Goal: Information Seeking & Learning: Learn about a topic

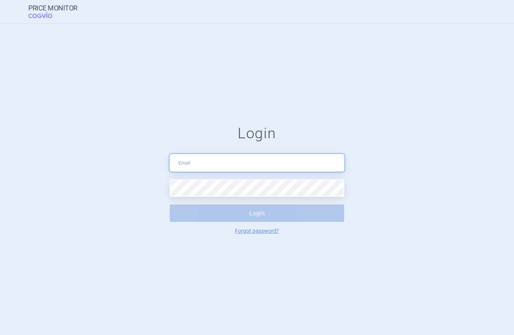
click at [202, 164] on input "text" at bounding box center [257, 162] width 174 height 17
type input "[PERSON_NAME][EMAIL_ADDRESS][PERSON_NAME][DOMAIN_NAME]"
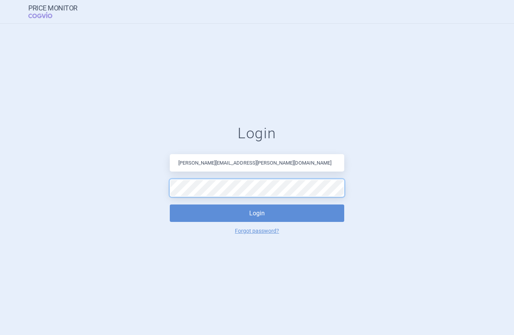
click at [170, 205] on button "Login" at bounding box center [257, 213] width 174 height 17
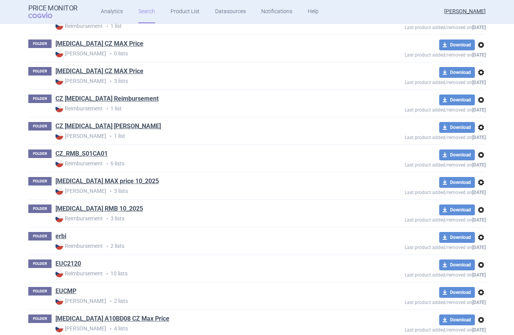
scroll to position [1938, 0]
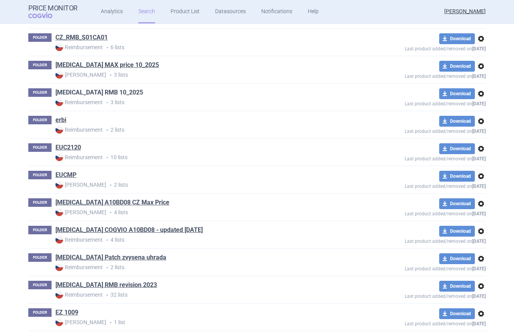
click at [78, 92] on link "[MEDICAL_DATA] RMB 10_2025" at bounding box center [99, 92] width 88 height 9
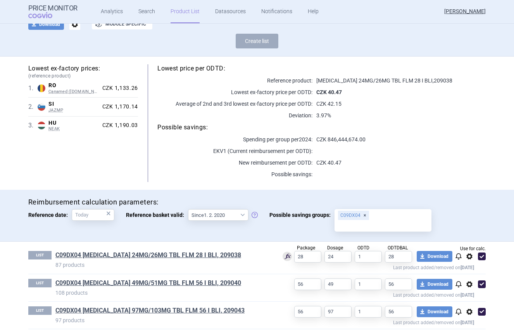
scroll to position [59, 0]
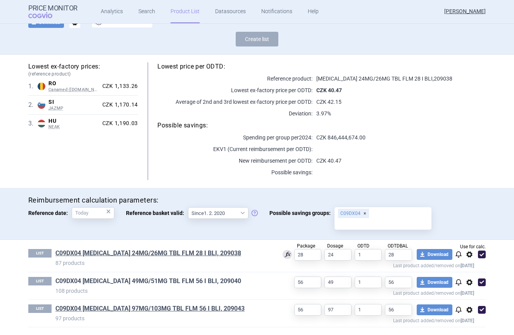
click at [86, 279] on link "C09DX04 [MEDICAL_DATA] 49MG/51MG TBL FLM 56 I BLI, 209040" at bounding box center [148, 281] width 186 height 9
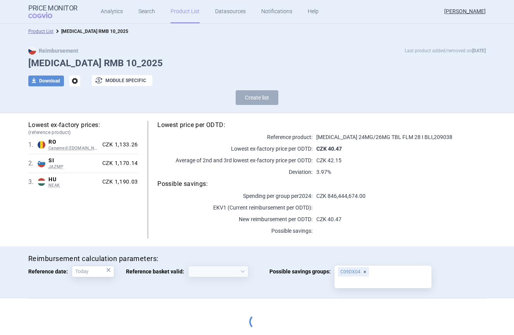
select select "[DATE]"
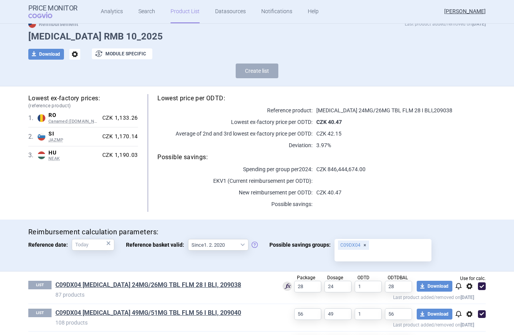
scroll to position [59, 0]
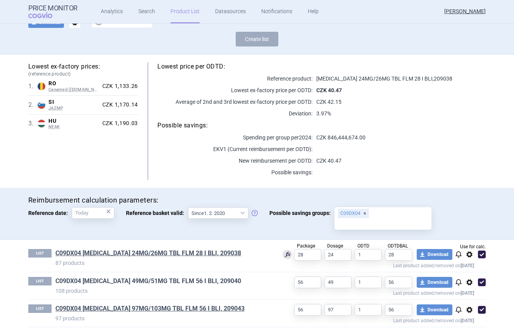
click at [94, 281] on link "C09DX04 [MEDICAL_DATA] 49MG/51MG TBL FLM 56 I BLI, 209040" at bounding box center [148, 281] width 186 height 9
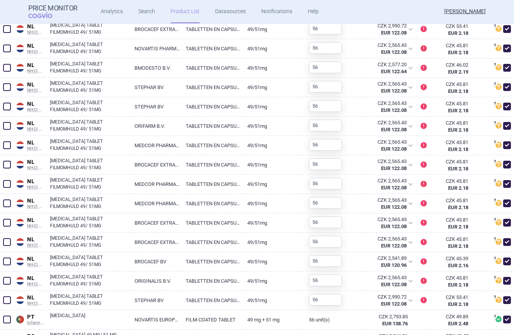
scroll to position [886, 0]
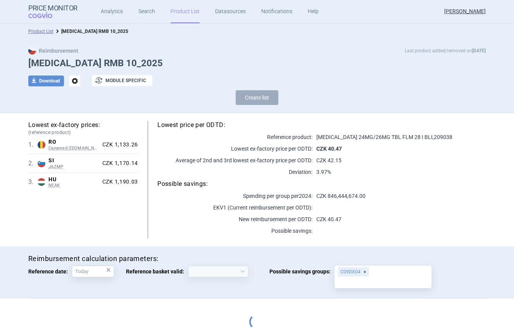
select select "[DATE]"
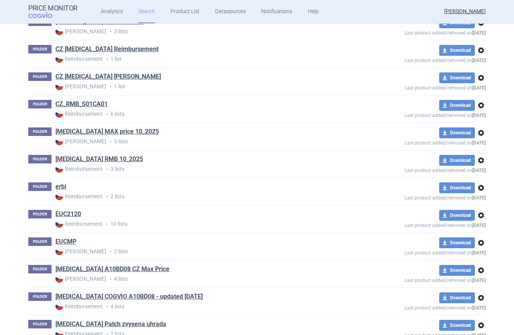
scroll to position [1860, 0]
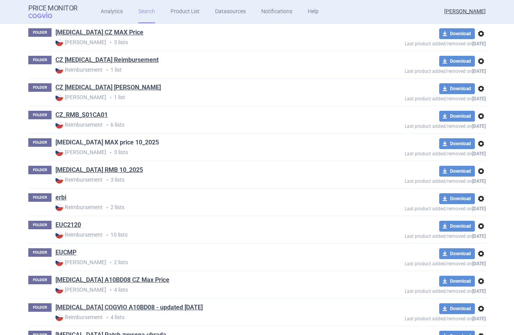
click at [89, 142] on link "[MEDICAL_DATA] MAX price 10_2025" at bounding box center [106, 142] width 103 height 9
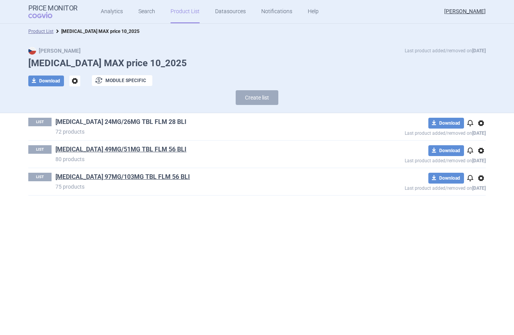
click at [90, 124] on link "[MEDICAL_DATA] 24MG/26MG TBL FLM 28 BLI" at bounding box center [120, 122] width 131 height 9
click at [89, 147] on link "[MEDICAL_DATA] 49MG/51MG TBL FLM 56 BLI" at bounding box center [120, 149] width 131 height 9
click at [134, 178] on link "[MEDICAL_DATA] 97MG/103MG TBL FLM 56 BLI" at bounding box center [122, 177] width 134 height 9
